Goal: Information Seeking & Learning: Learn about a topic

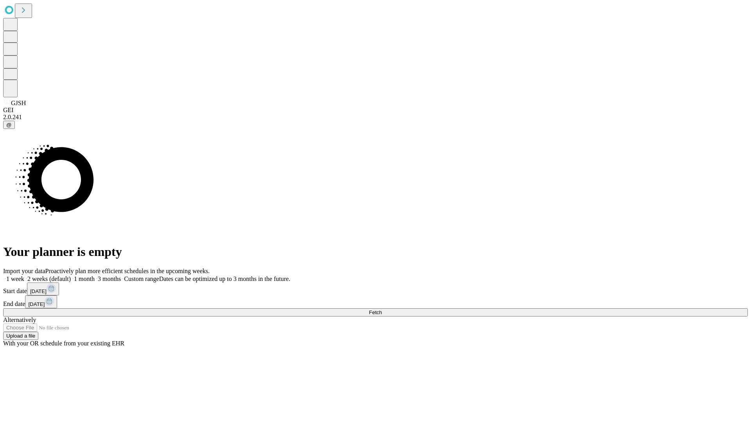
click at [382, 310] on span "Fetch" at bounding box center [375, 313] width 13 height 6
